Goal: Task Accomplishment & Management: Manage account settings

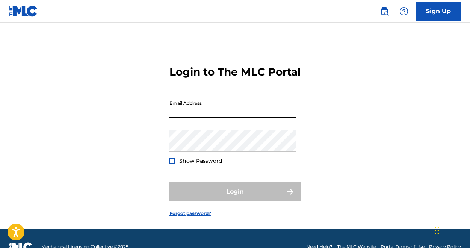
paste input "[EMAIL_ADDRESS][DOMAIN_NAME]"
type input "[EMAIL_ADDRESS][DOMAIN_NAME]"
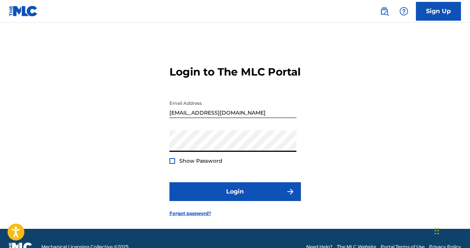
click at [172, 164] on div at bounding box center [173, 161] width 6 height 6
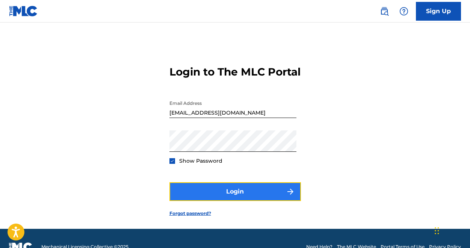
click at [219, 201] on button "Login" at bounding box center [236, 191] width 132 height 19
click at [242, 201] on button "Login" at bounding box center [236, 191] width 132 height 19
click at [241, 201] on button "Login" at bounding box center [236, 191] width 132 height 19
click at [269, 201] on button "Login" at bounding box center [236, 191] width 132 height 19
click at [241, 201] on button "Login" at bounding box center [236, 191] width 132 height 19
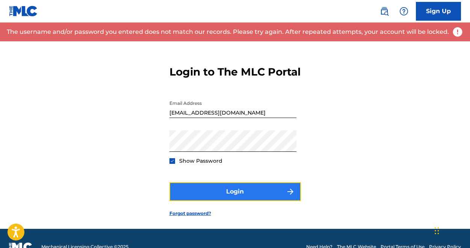
click at [241, 201] on button "Login" at bounding box center [236, 191] width 132 height 19
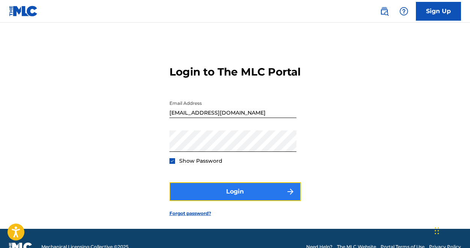
click at [226, 201] on button "Login" at bounding box center [236, 191] width 132 height 19
